Goal: Information Seeking & Learning: Learn about a topic

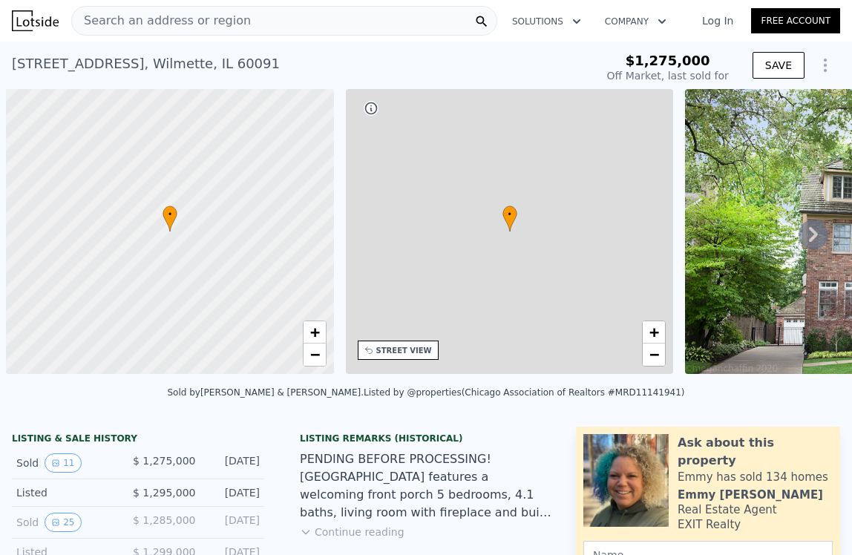
scroll to position [0, 6]
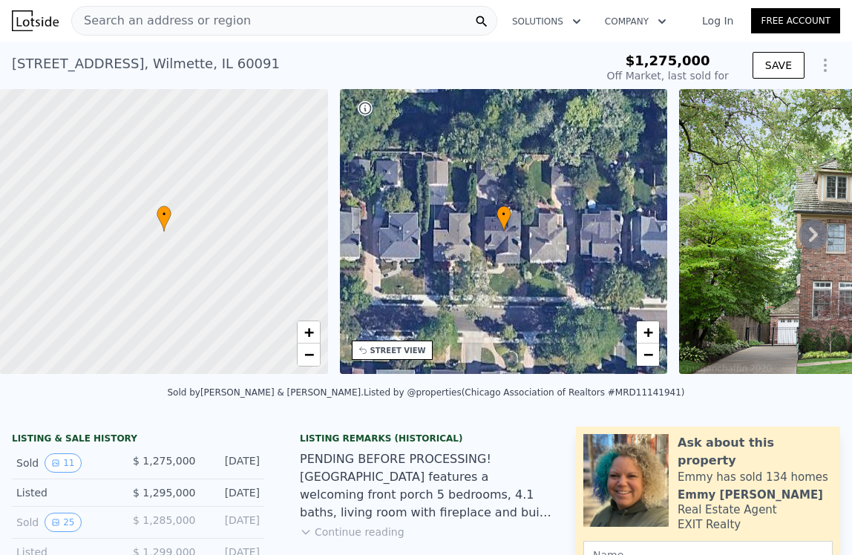
type input "-$ 1,392,001"
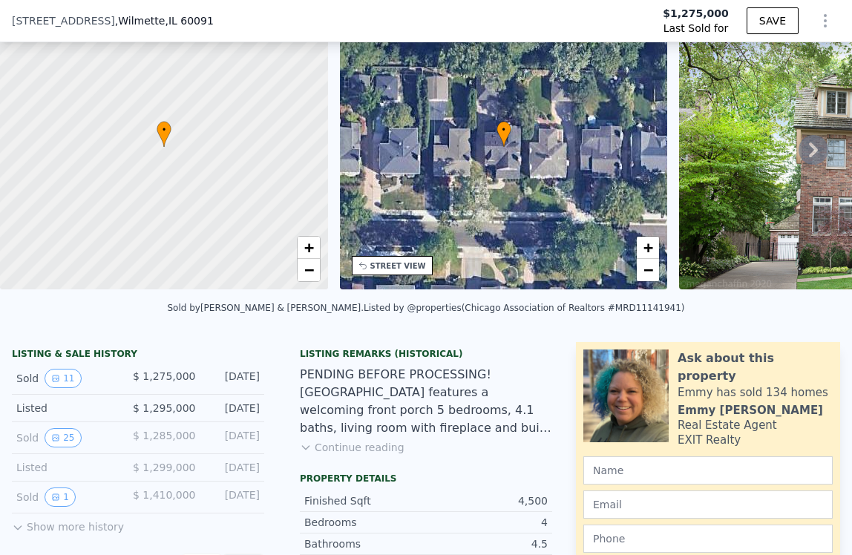
scroll to position [157, 0]
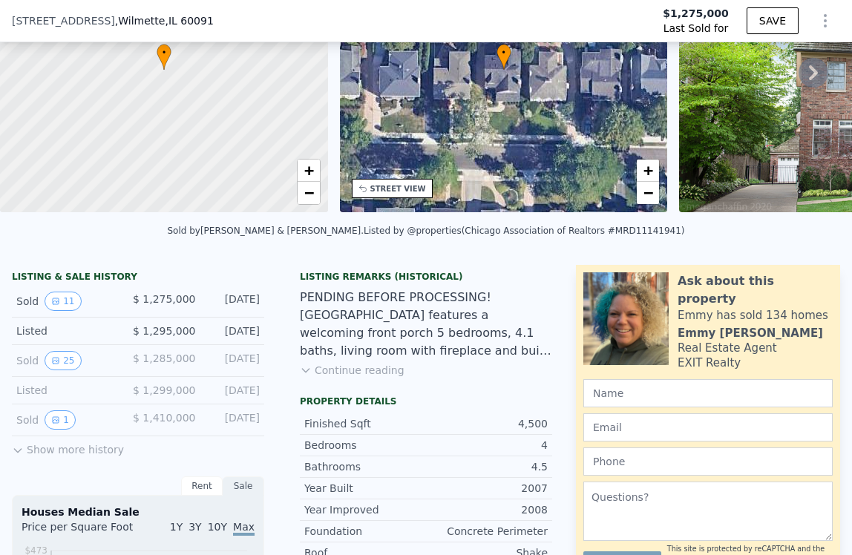
click at [21, 457] on icon at bounding box center [18, 451] width 12 height 12
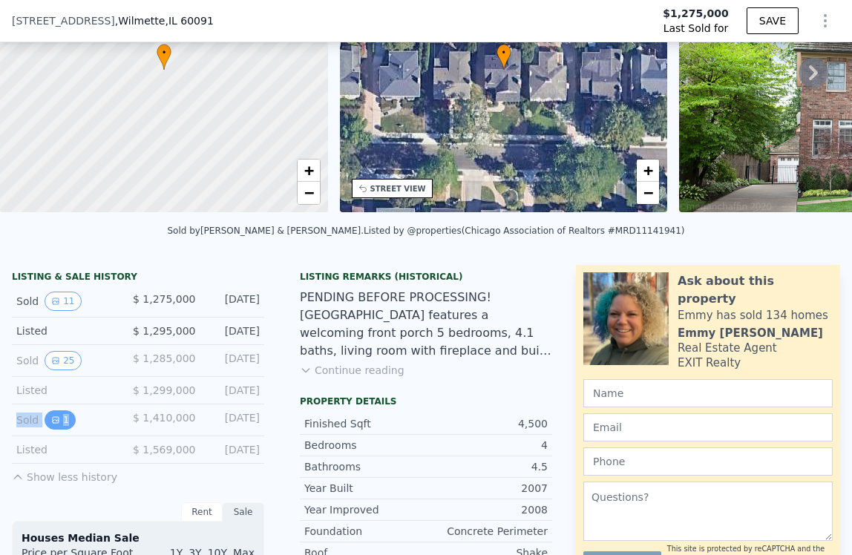
click at [59, 425] on icon "View historical data" at bounding box center [55, 420] width 9 height 9
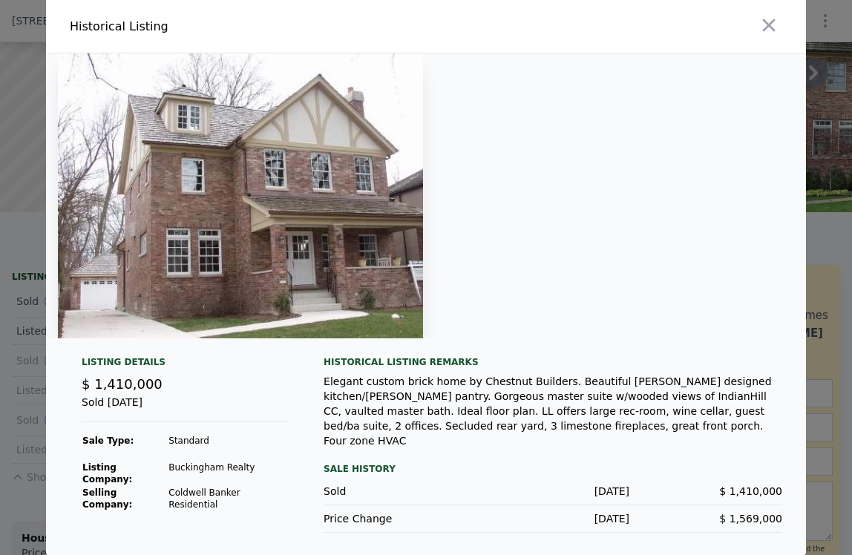
click at [330, 287] on img at bounding box center [240, 195] width 365 height 285
click at [65, 301] on img at bounding box center [240, 195] width 365 height 285
click at [768, 36] on icon "button" at bounding box center [769, 25] width 21 height 21
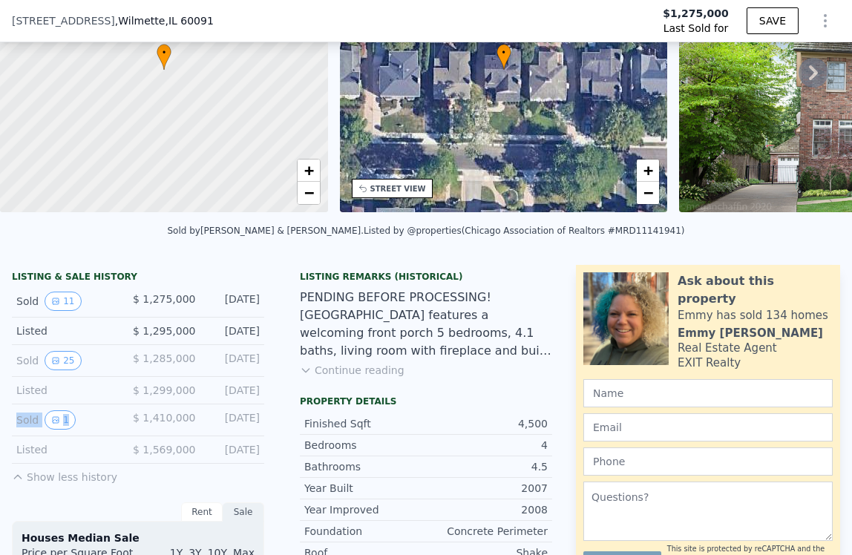
scroll to position [341, 0]
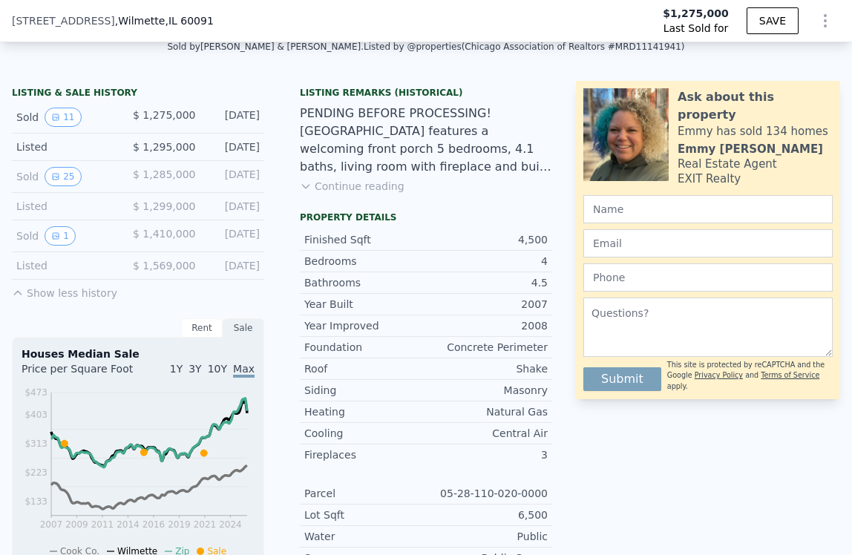
click at [196, 299] on div "LISTING & SALE HISTORY Sold 11 $ 1,275,000 [DATE] Listed $ 1,295,000 [DATE] Sol…" at bounding box center [138, 194] width 252 height 214
click at [367, 194] on button "Continue reading" at bounding box center [352, 186] width 105 height 15
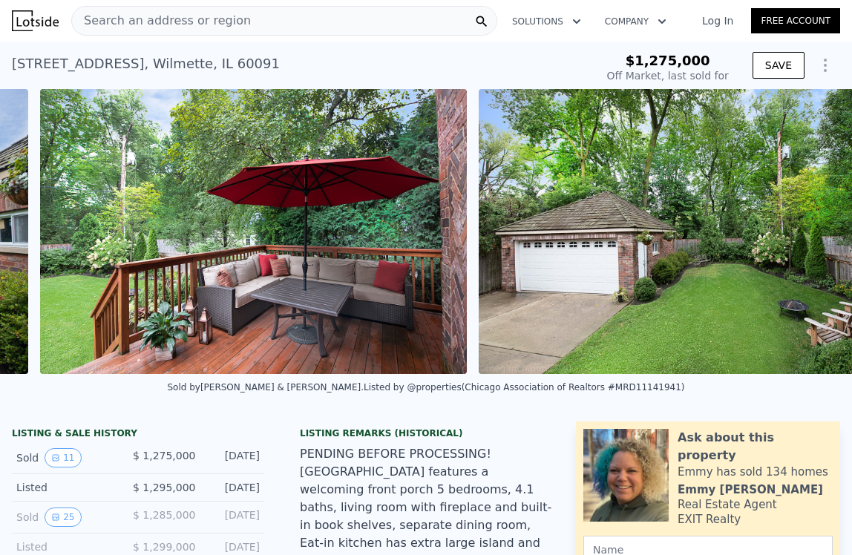
scroll to position [0, 4532]
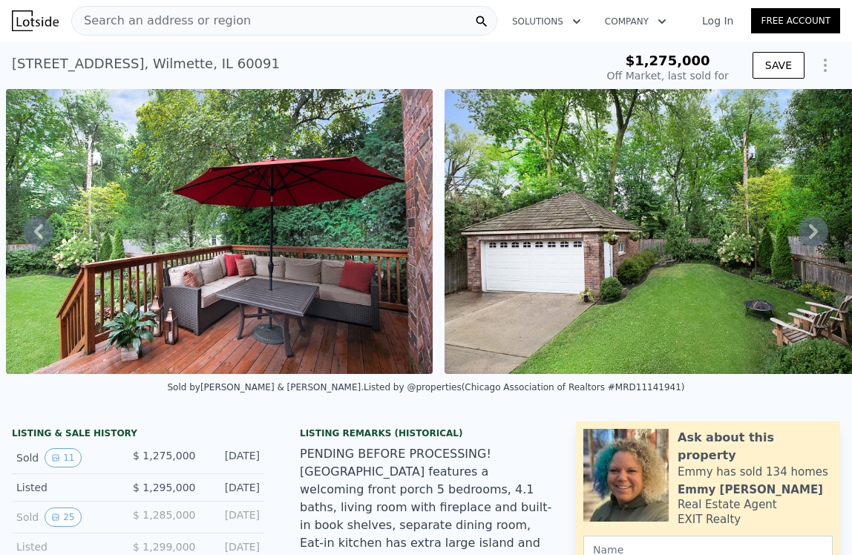
click at [486, 275] on img at bounding box center [658, 231] width 427 height 285
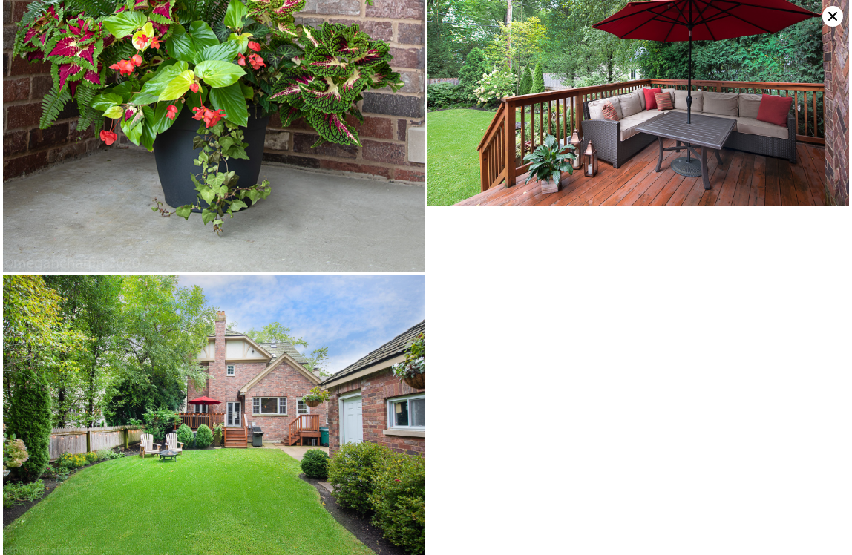
scroll to position [1472, 0]
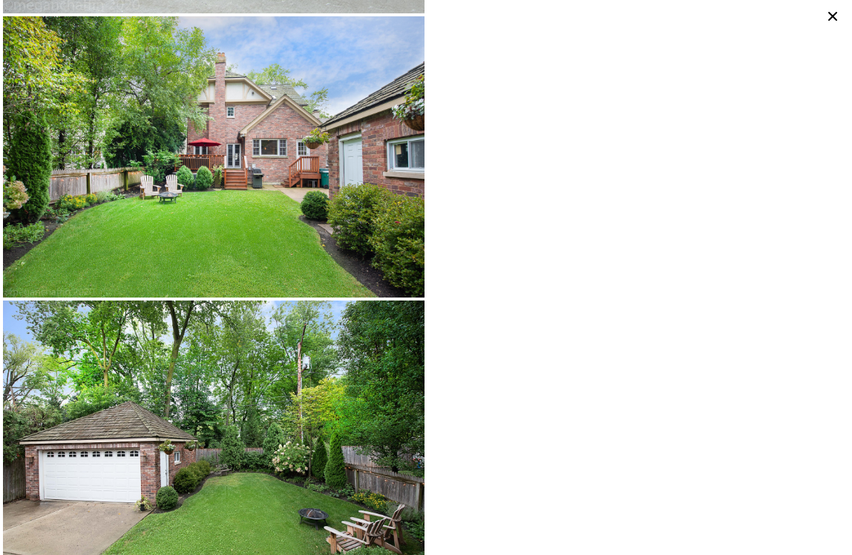
drag, startPoint x: 829, startPoint y: 28, endPoint x: 831, endPoint y: 20, distance: 8.3
click at [832, 19] on icon at bounding box center [833, 16] width 9 height 9
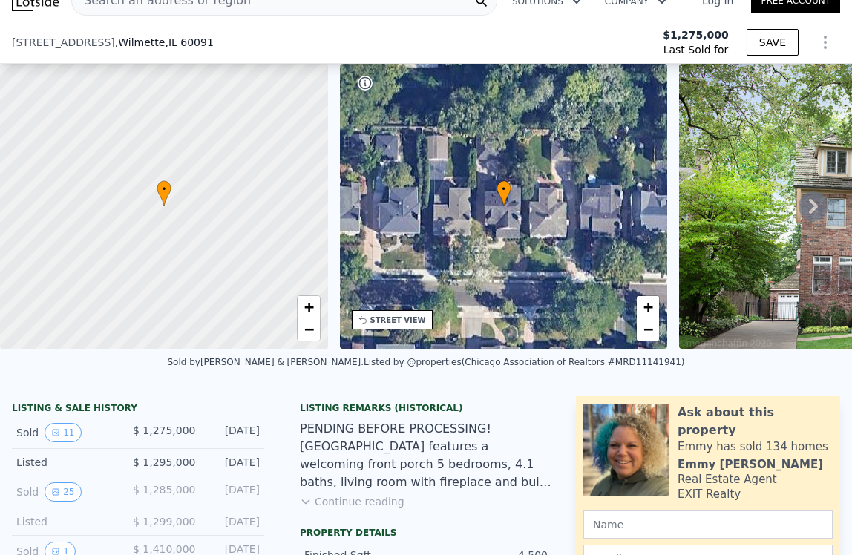
scroll to position [191, 0]
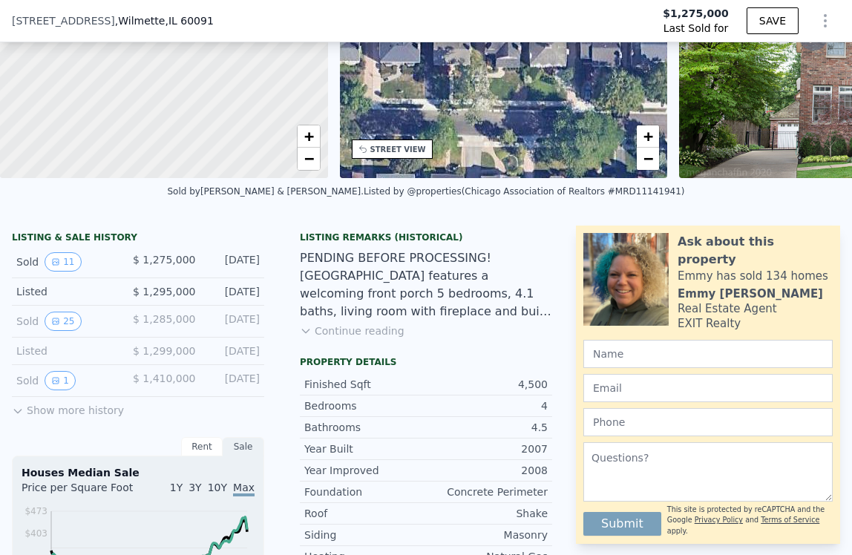
click at [30, 391] on div "Sold 1" at bounding box center [68, 380] width 105 height 19
click at [69, 391] on button "1" at bounding box center [60, 380] width 31 height 19
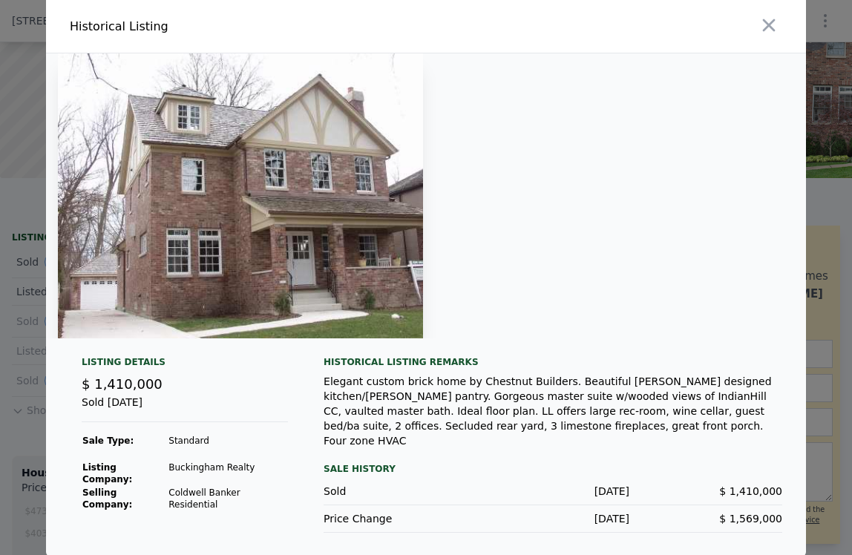
type input "$ 2,078,000"
type input "$ 566,521"
